Goal: Task Accomplishment & Management: Complete application form

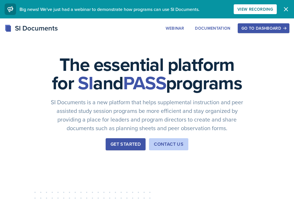
click at [256, 29] on div "Go to Dashboard" at bounding box center [264, 28] width 44 height 5
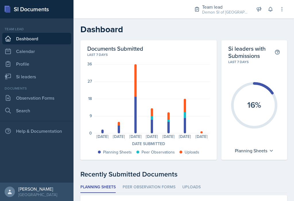
click at [50, 77] on link "Si leaders" at bounding box center [36, 77] width 69 height 12
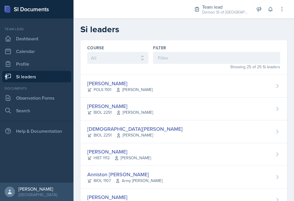
click at [138, 134] on span "Muna Elhassey" at bounding box center [134, 135] width 37 height 6
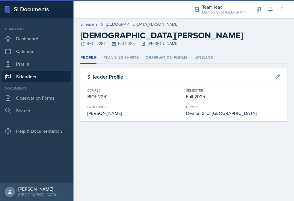
click at [134, 57] on li "Planning Sheets" at bounding box center [121, 57] width 35 height 11
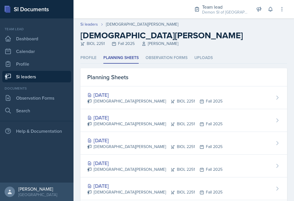
click at [52, 54] on link "Calendar" at bounding box center [36, 51] width 69 height 12
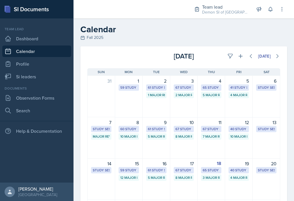
click at [215, 171] on div "65 Study Sessions" at bounding box center [211, 169] width 17 height 5
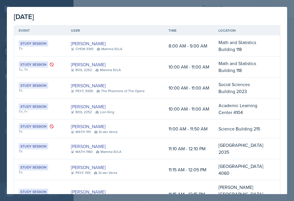
click at [32, 2] on div at bounding box center [147, 100] width 294 height 201
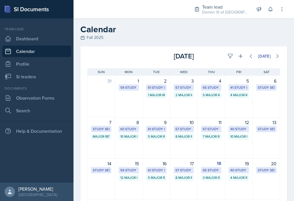
click at [156, 162] on div "16" at bounding box center [156, 163] width 20 height 7
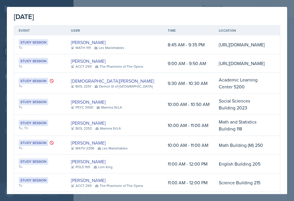
click at [288, 19] on div at bounding box center [147, 100] width 294 height 201
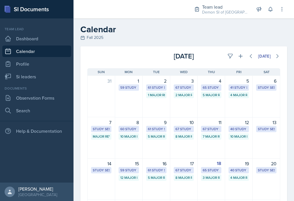
click at [50, 78] on link "Si leaders" at bounding box center [36, 77] width 69 height 12
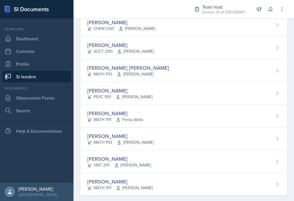
scroll to position [447, 0]
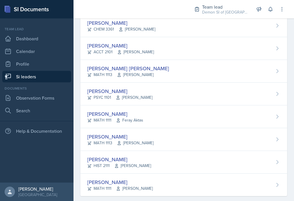
click at [50, 54] on link "Calendar" at bounding box center [36, 51] width 69 height 12
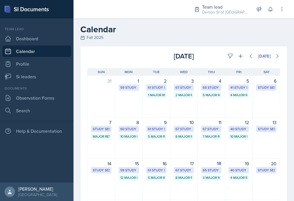
click at [210, 130] on div "67 Study Sessions" at bounding box center [211, 128] width 17 height 5
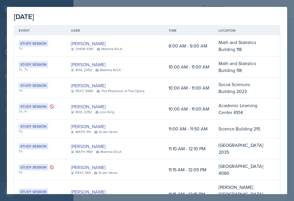
scroll to position [0, 0]
click at [290, 85] on div at bounding box center [147, 100] width 294 height 201
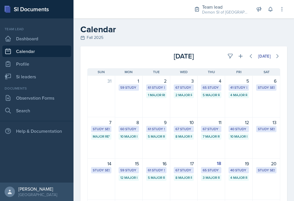
click at [160, 171] on div "61 Study Sessions" at bounding box center [156, 169] width 17 height 5
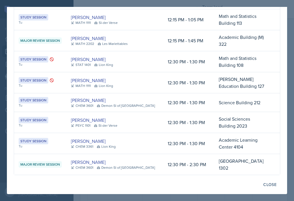
scroll to position [1303, 0]
click at [176, 191] on div at bounding box center [147, 100] width 294 height 201
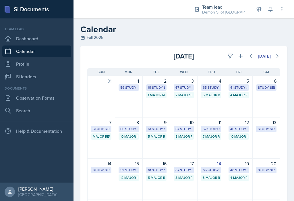
click at [183, 171] on div "67 Study Sessions" at bounding box center [184, 169] width 17 height 5
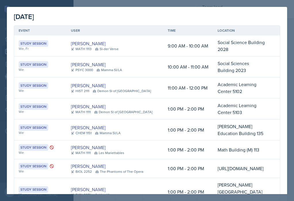
scroll to position [0, 0]
click at [273, 4] on div at bounding box center [147, 100] width 294 height 201
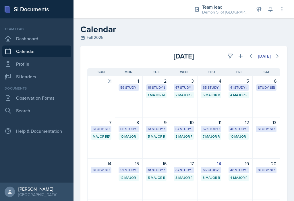
click at [24, 75] on link "Si leaders" at bounding box center [36, 77] width 69 height 12
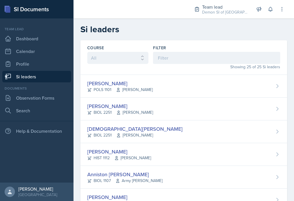
click at [94, 127] on div "[DEMOGRAPHIC_DATA][PERSON_NAME]" at bounding box center [134, 129] width 95 height 8
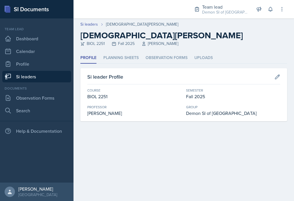
click at [110, 54] on li "Planning Sheets" at bounding box center [121, 57] width 35 height 11
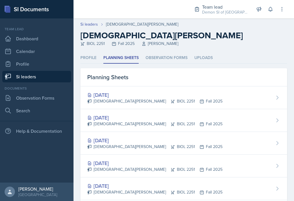
click at [22, 79] on link "Si leaders" at bounding box center [36, 77] width 69 height 12
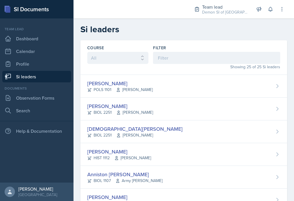
click at [25, 80] on link "Si leaders" at bounding box center [36, 77] width 69 height 12
click at [28, 76] on link "Si leaders" at bounding box center [36, 77] width 69 height 12
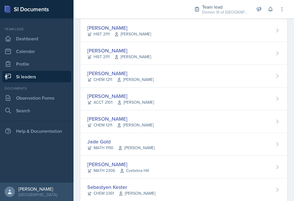
scroll to position [168, 0]
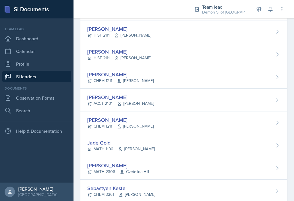
click at [220, 13] on div "Demon SI of [GEOGRAPHIC_DATA] / Fall 2025" at bounding box center [225, 12] width 46 height 6
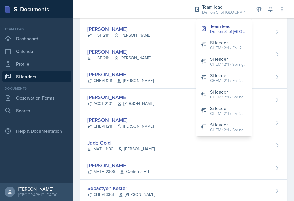
click at [227, 47] on div "CHEM 1211 / Fall 2025" at bounding box center [228, 48] width 37 height 6
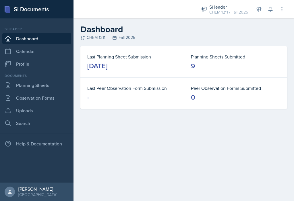
click at [54, 86] on link "Planning Sheets" at bounding box center [36, 85] width 69 height 12
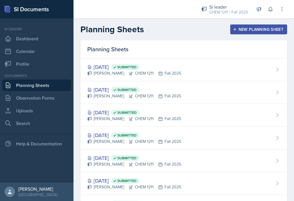
click at [271, 30] on div "New Planning Sheet" at bounding box center [258, 29] width 49 height 5
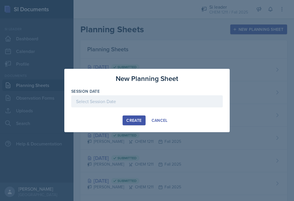
click at [143, 99] on div at bounding box center [147, 101] width 152 height 12
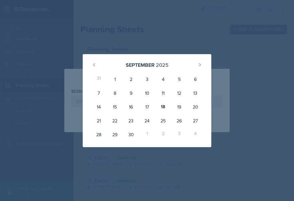
click at [164, 121] on div "25" at bounding box center [163, 121] width 16 height 14
type input "September 25th, 2025"
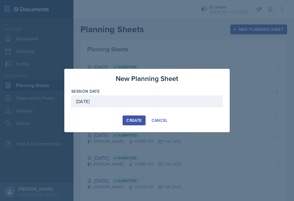
click at [132, 122] on div "Create" at bounding box center [134, 120] width 15 height 5
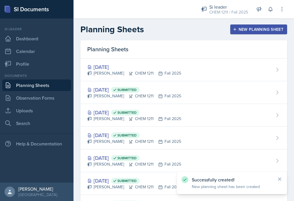
click at [276, 28] on div "New Planning Sheet" at bounding box center [258, 29] width 49 height 5
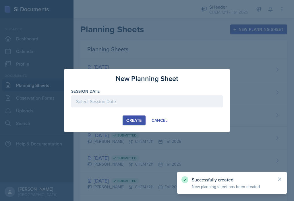
click at [173, 103] on div at bounding box center [147, 101] width 152 height 12
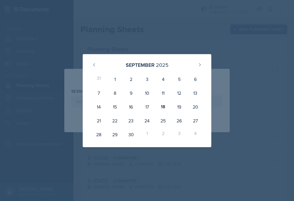
click at [115, 119] on div "22" at bounding box center [115, 121] width 16 height 14
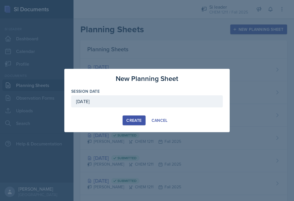
click at [151, 100] on div "September 22nd, 2025" at bounding box center [147, 101] width 152 height 12
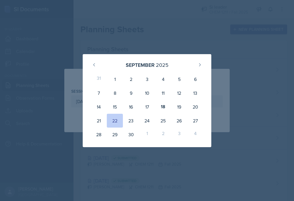
click at [133, 125] on div "23" at bounding box center [131, 121] width 16 height 14
type input "September 23rd, 2025"
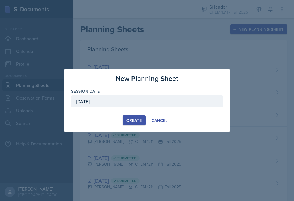
click at [139, 122] on div "Create" at bounding box center [134, 120] width 15 height 5
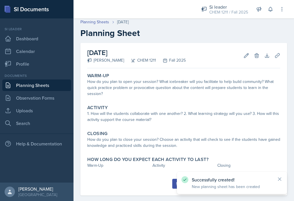
scroll to position [2, 0]
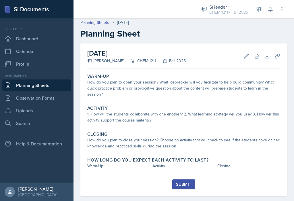
click at [64, 85] on link "Planning Sheets" at bounding box center [36, 85] width 69 height 12
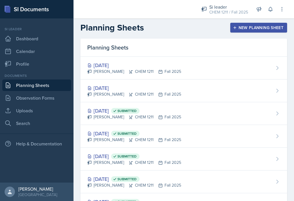
click at [57, 99] on link "Observation Forms" at bounding box center [36, 98] width 69 height 12
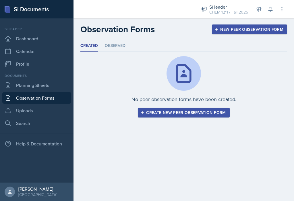
click at [165, 116] on button "Create new peer observation form" at bounding box center [184, 113] width 92 height 10
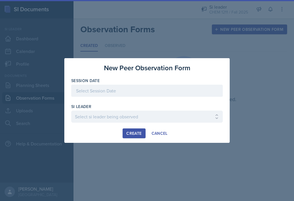
click at [157, 137] on button "Cancel" at bounding box center [160, 133] width 24 height 10
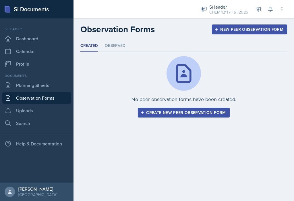
click at [225, 5] on div "Si leader" at bounding box center [229, 6] width 39 height 7
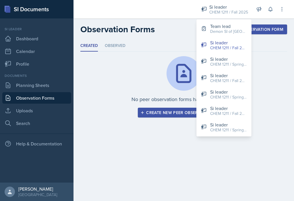
click at [231, 30] on div "Demon SI of [GEOGRAPHIC_DATA] / Fall 2025" at bounding box center [228, 31] width 37 height 6
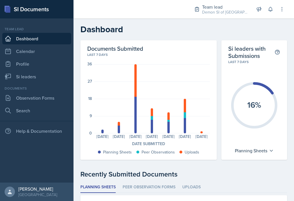
click at [55, 101] on link "Observation Forms" at bounding box center [36, 98] width 69 height 12
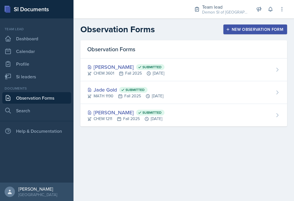
click at [248, 30] on div "New Observation Form" at bounding box center [255, 29] width 56 height 5
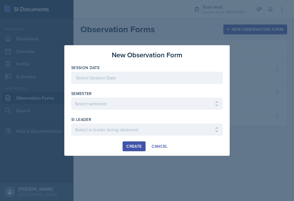
click at [153, 77] on div at bounding box center [147, 78] width 152 height 12
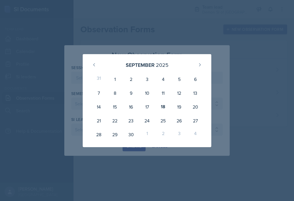
click at [164, 106] on div "18" at bounding box center [163, 107] width 16 height 14
type input "[DATE]"
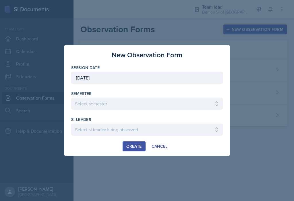
click at [140, 104] on select "Select semester All Spring 2021 Summer 2021 Spring 2022 Fall 2020 Fall 2021 Fal…" at bounding box center [147, 103] width 152 height 12
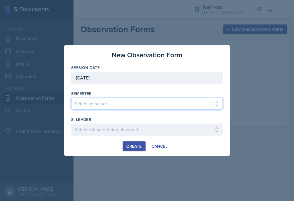
select select "2bed604d-1099-4043-b1bc-2365e8740244"
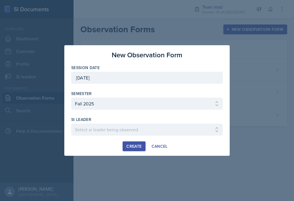
click at [129, 126] on select "Select si leader being observed Aditya Chauhan / MATH 1190 / Les Mariettables A…" at bounding box center [147, 129] width 152 height 12
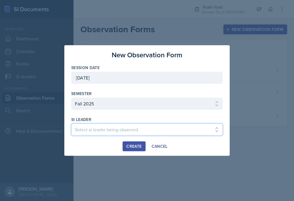
select select "8df8f21f-e8b7-44eb-8ea8-f429730636d6"
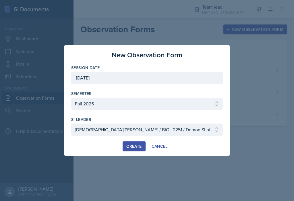
click at [136, 149] on button "Create" at bounding box center [134, 146] width 23 height 10
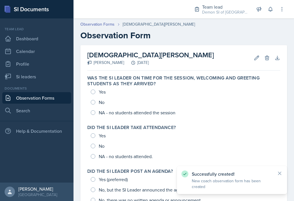
scroll to position [13, 0]
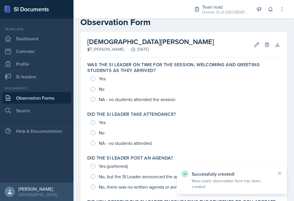
click at [94, 79] on div "Yes No NA - no students attended the session" at bounding box center [183, 88] width 193 height 31
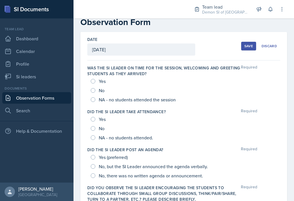
click at [93, 82] on input "Yes" at bounding box center [93, 81] width 5 height 5
radio input "true"
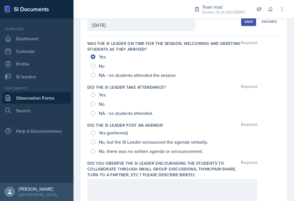
scroll to position [39, 0]
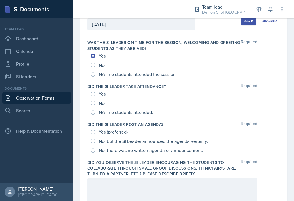
click at [95, 93] on input "Yes" at bounding box center [93, 93] width 5 height 5
radio input "true"
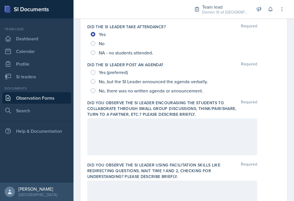
scroll to position [93, 0]
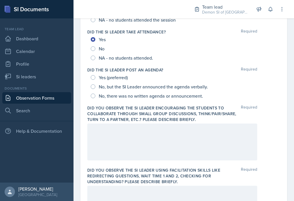
click at [90, 88] on div "Yes (preferred) No, but the SI Leader announced the agenda verbally. No, there …" at bounding box center [183, 87] width 193 height 28
click at [93, 87] on input "No, but the SI Leader announced the agenda verbally." at bounding box center [93, 86] width 5 height 5
radio input "true"
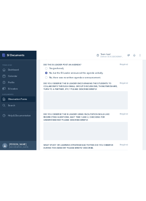
scroll to position [135, 0]
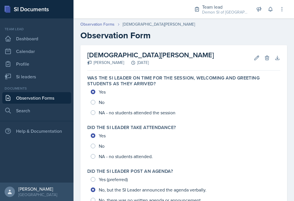
click at [90, 148] on div "Yes No NA - no students attended." at bounding box center [183, 145] width 193 height 31
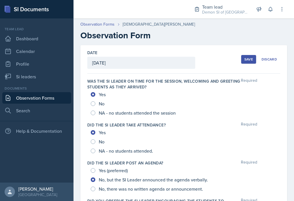
click at [92, 132] on input "Yes" at bounding box center [93, 132] width 5 height 5
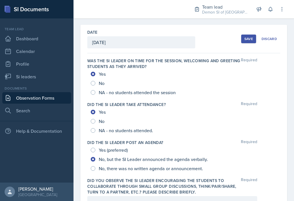
scroll to position [21, 0]
click at [96, 166] on div "No, there was no written agenda or announcement." at bounding box center [148, 167] width 114 height 9
click at [93, 166] on input "No, there was no written agenda or announcement." at bounding box center [93, 168] width 5 height 5
radio input "true"
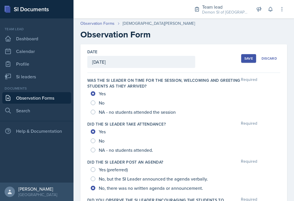
scroll to position [0, 0]
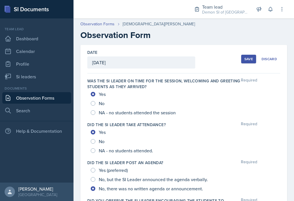
click at [92, 181] on input "No, but the SI Leader announced the agenda verbally." at bounding box center [93, 179] width 5 height 5
radio input "true"
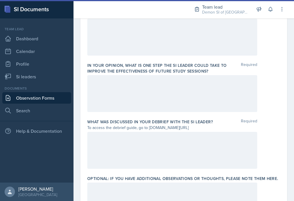
scroll to position [398, 0]
